Goal: Task Accomplishment & Management: Complete application form

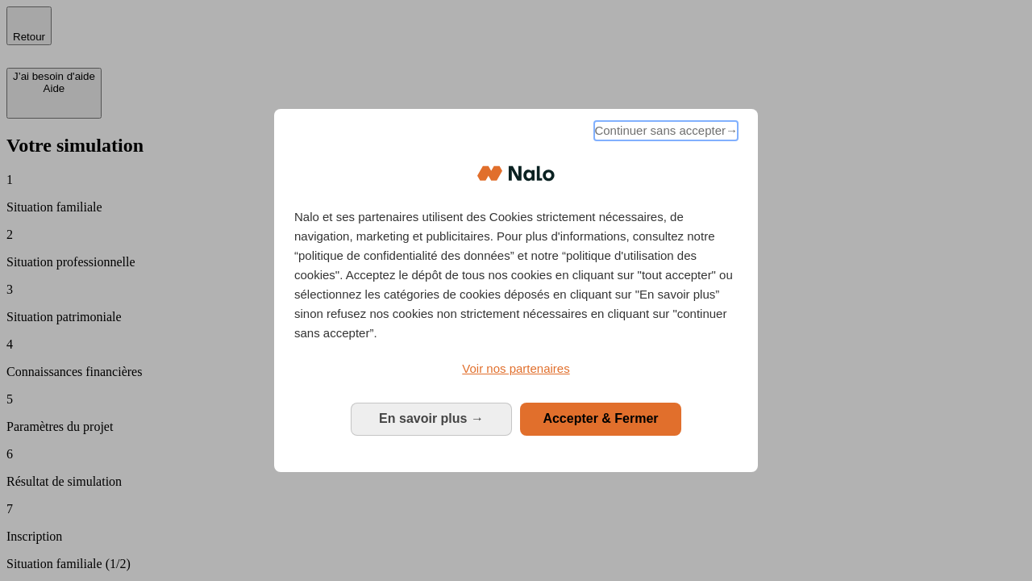
click at [665, 133] on span "Continuer sans accepter →" at bounding box center [666, 130] width 144 height 19
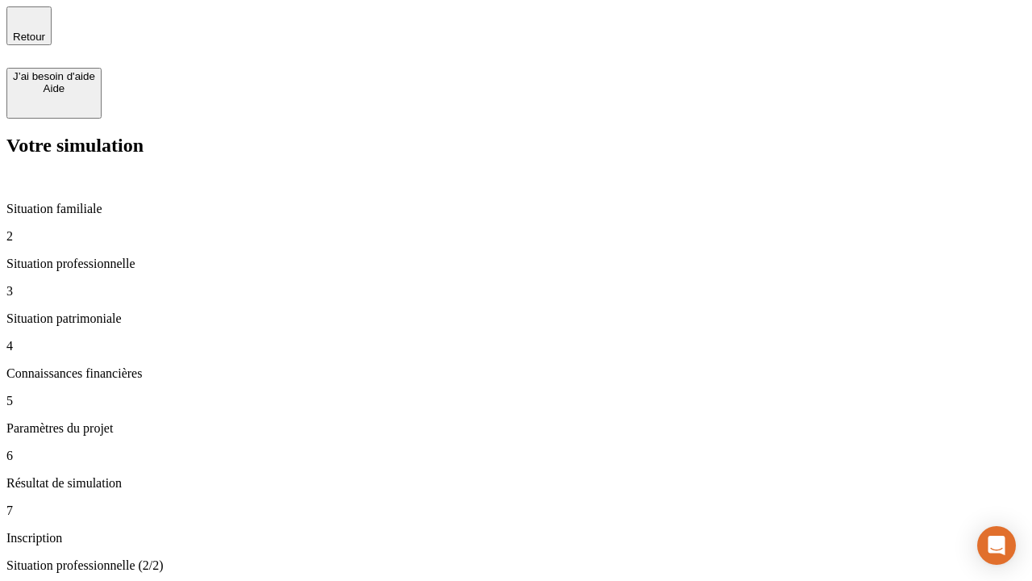
type input "30 000"
type input "40 000"
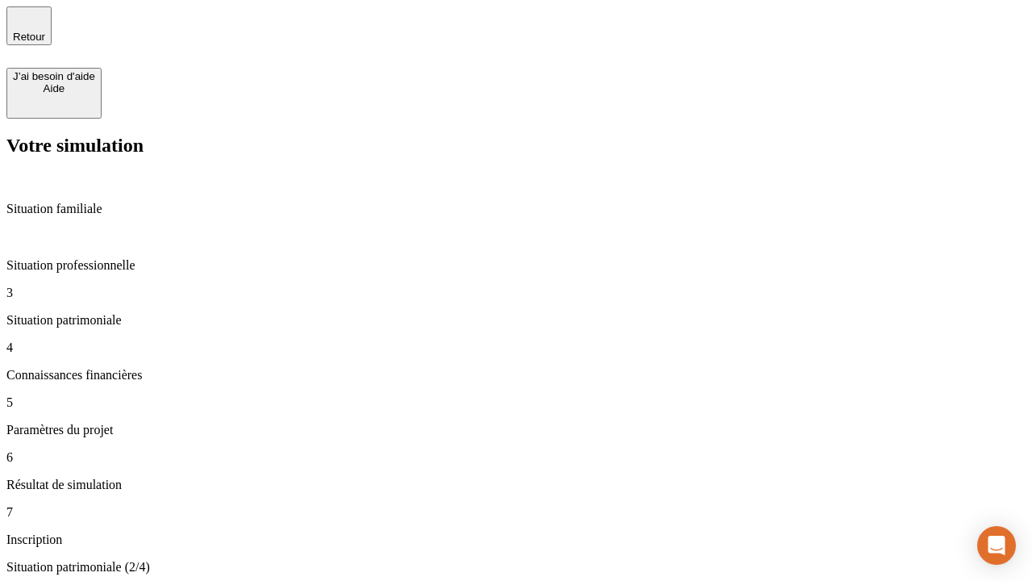
type input "1 100"
type input "20"
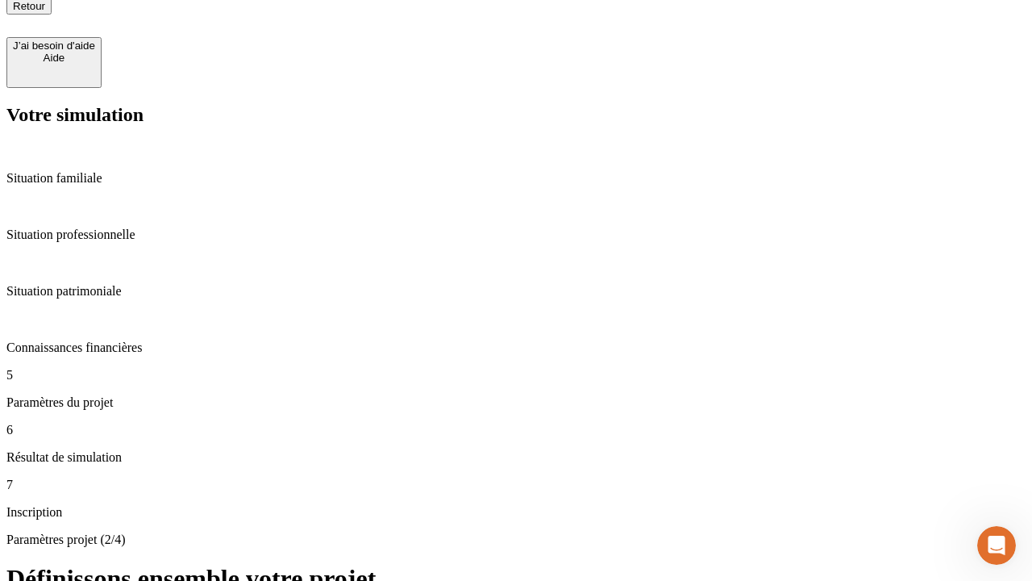
scroll to position [16, 0]
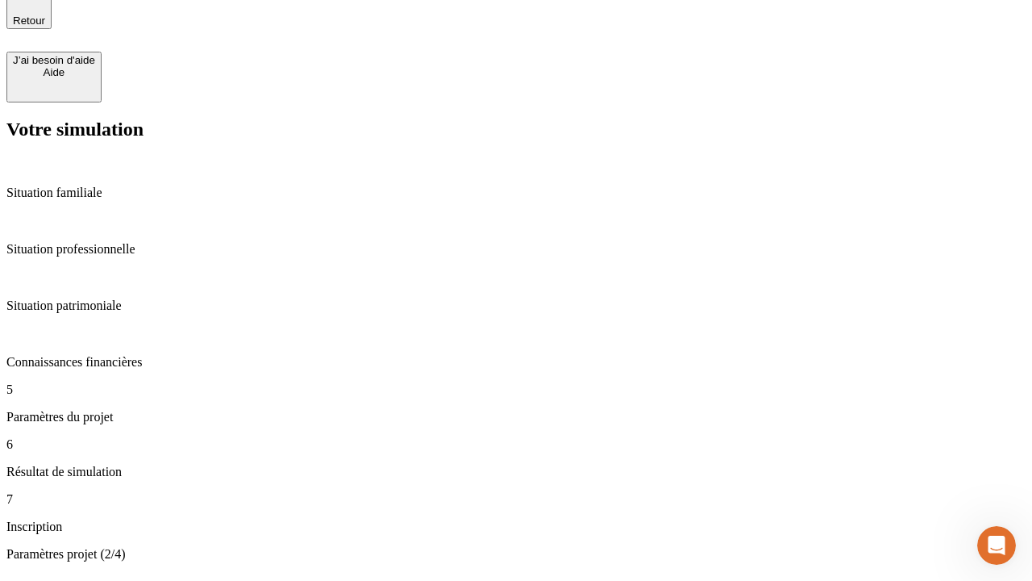
type input "40"
type input "50 000"
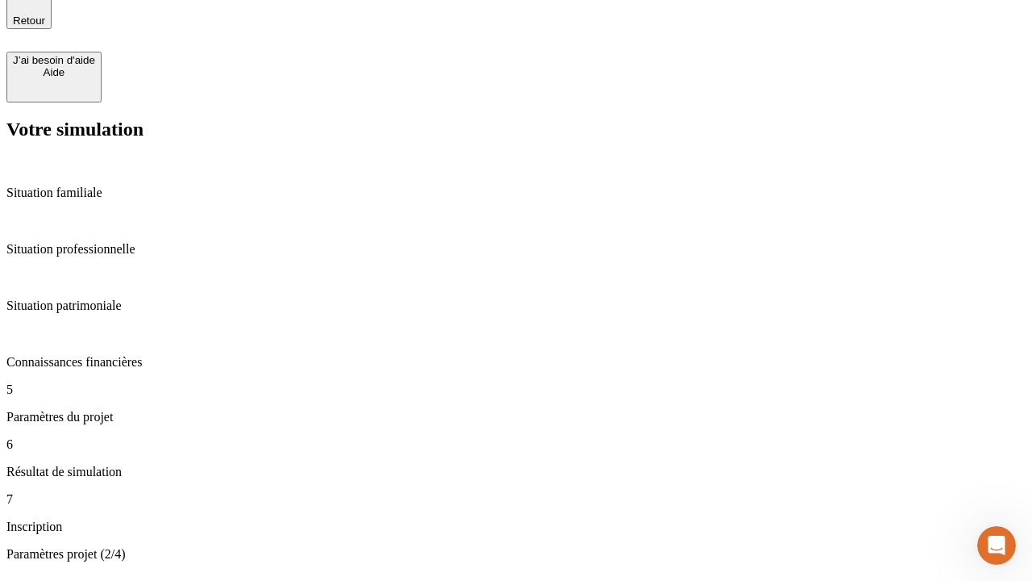
type input "640"
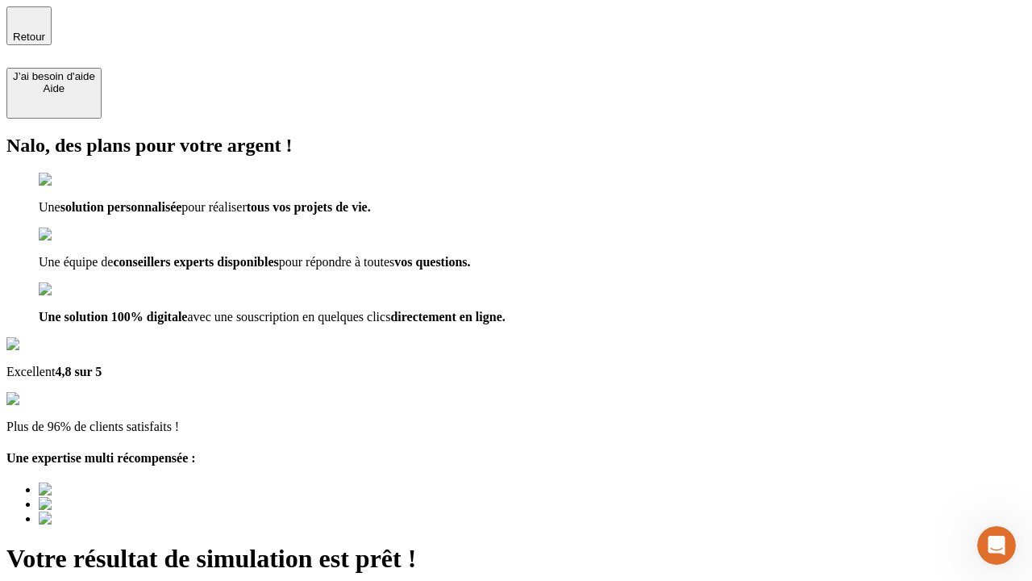
type input "[EMAIL_ADDRESS][DOMAIN_NAME]"
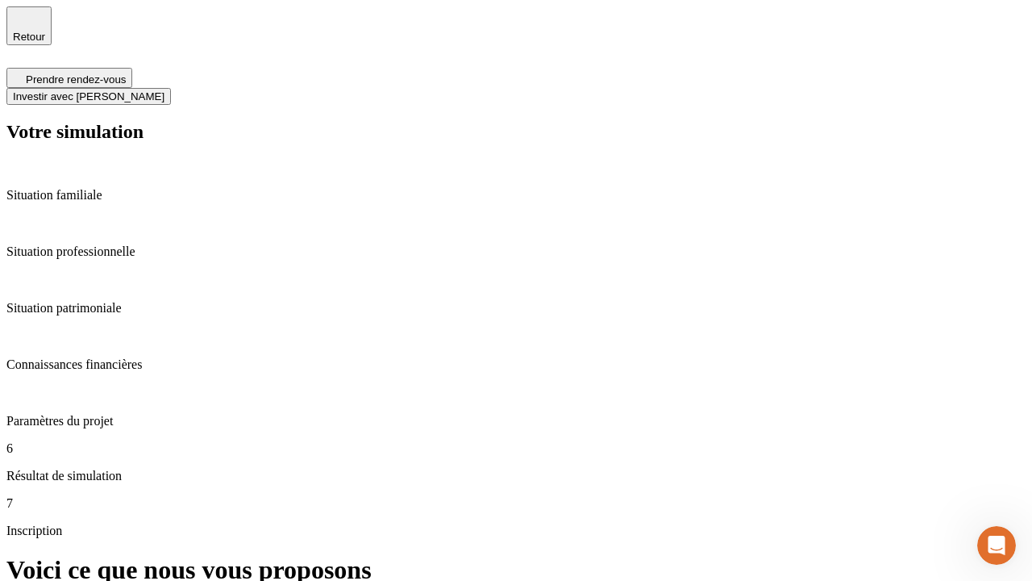
click at [165, 90] on span "Investir avec [PERSON_NAME]" at bounding box center [89, 96] width 152 height 12
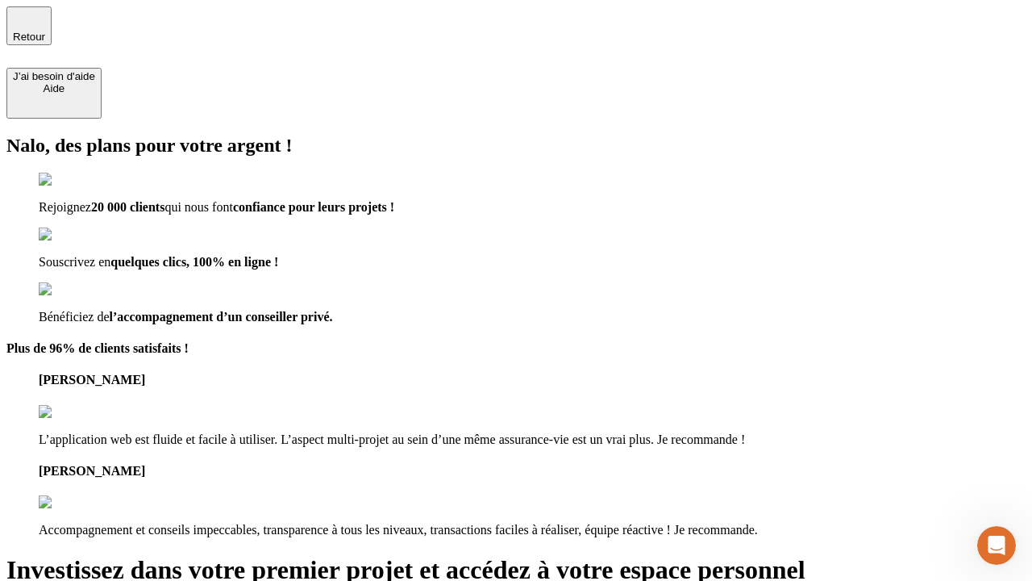
type input "[PERSON_NAME][EMAIL_ADDRESS][DOMAIN_NAME]"
